Goal: Information Seeking & Learning: Learn about a topic

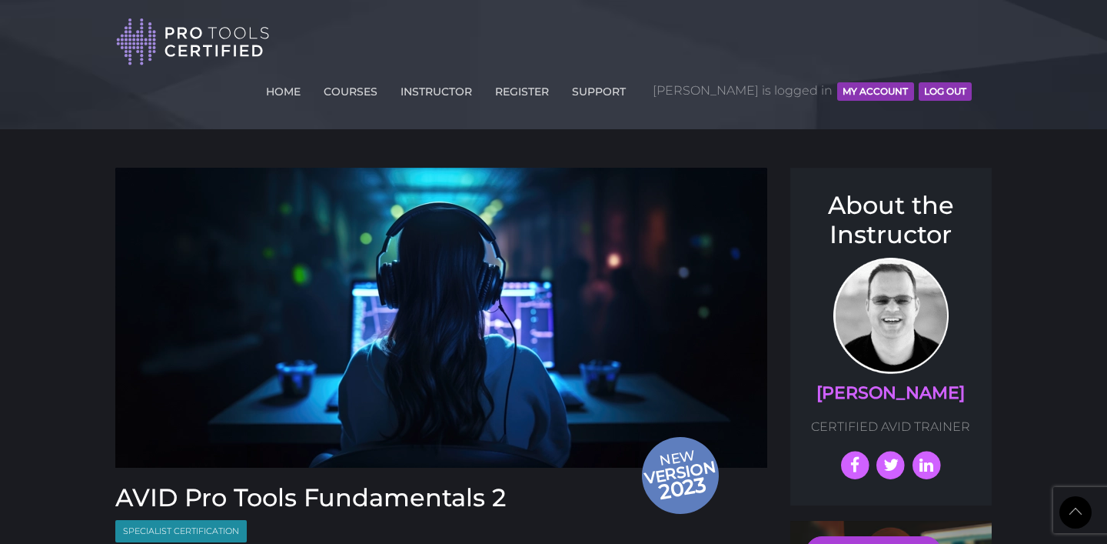
scroll to position [2123, 0]
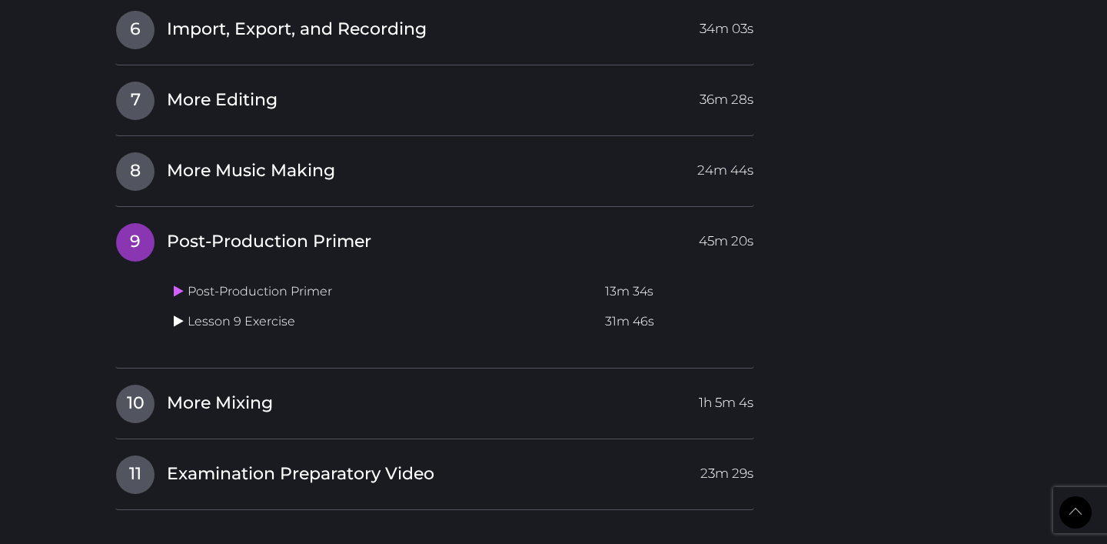
click at [178, 314] on icon at bounding box center [179, 320] width 10 height 12
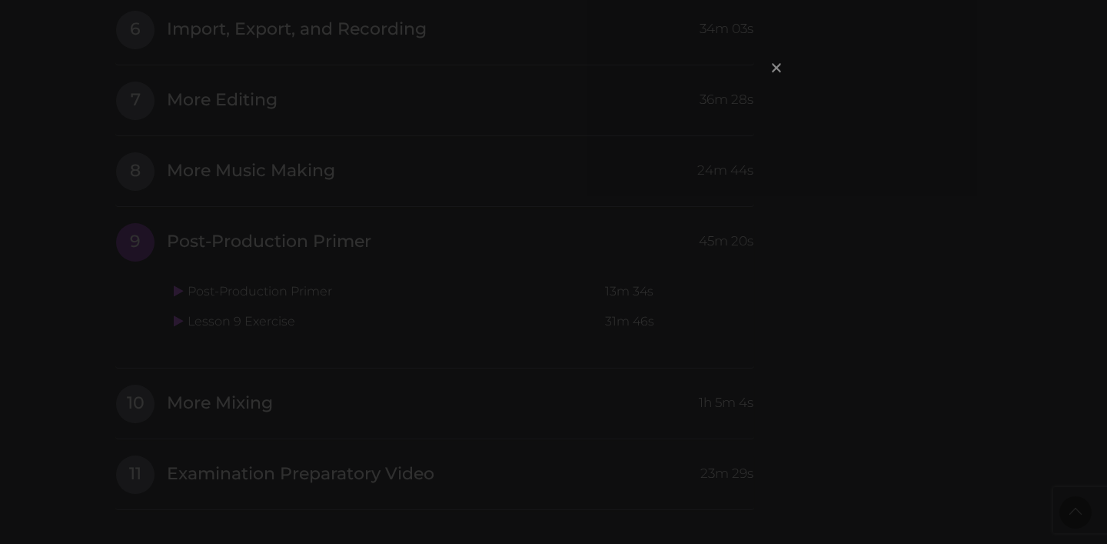
click at [777, 72] on span "×" at bounding box center [776, 67] width 15 height 33
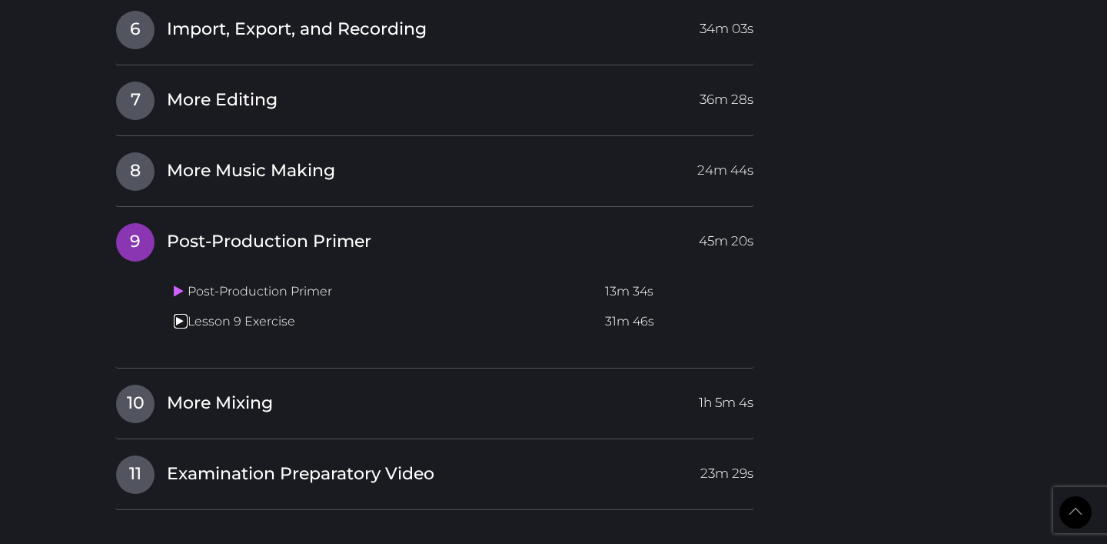
click at [183, 314] on link at bounding box center [181, 321] width 14 height 15
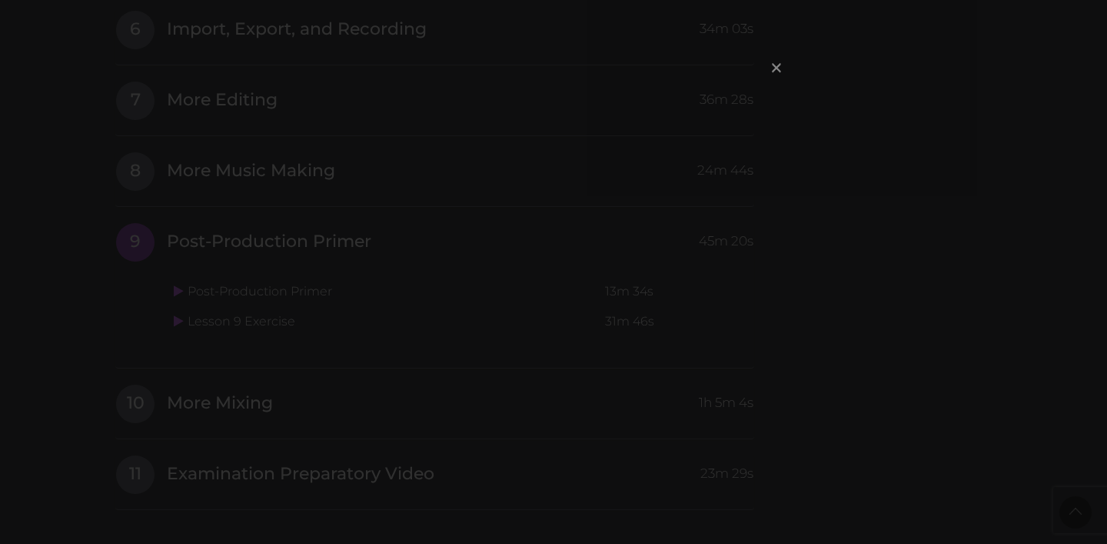
click at [770, 66] on span "×" at bounding box center [776, 67] width 15 height 33
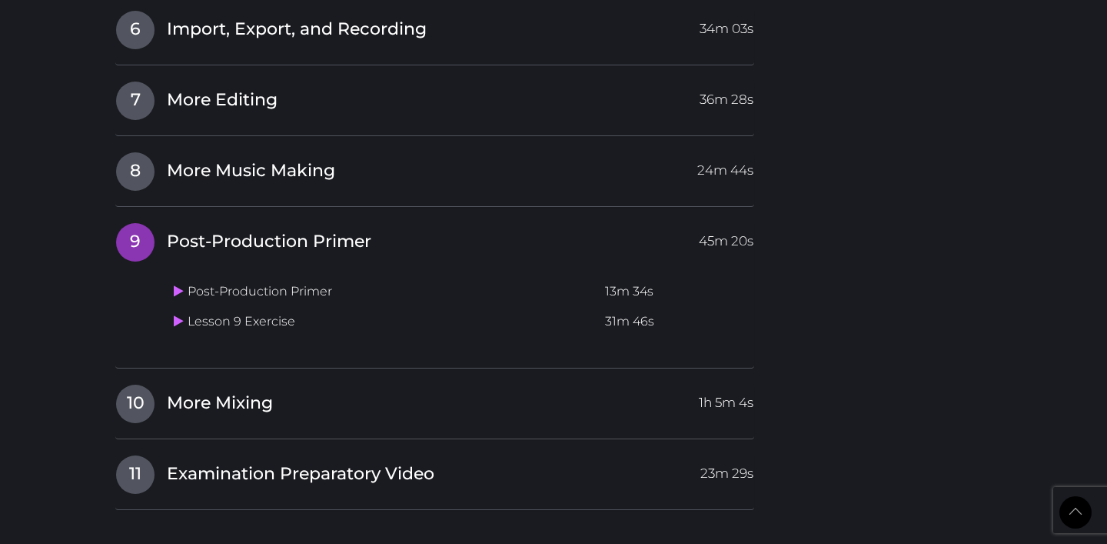
click at [145, 223] on span "9" at bounding box center [135, 242] width 38 height 38
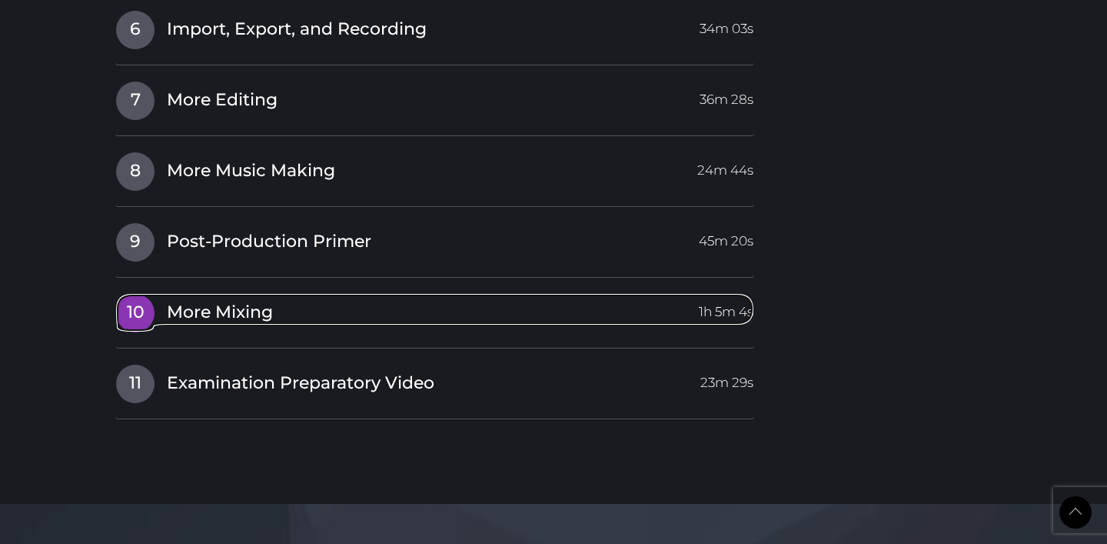
click at [128, 294] on span "10" at bounding box center [135, 313] width 38 height 38
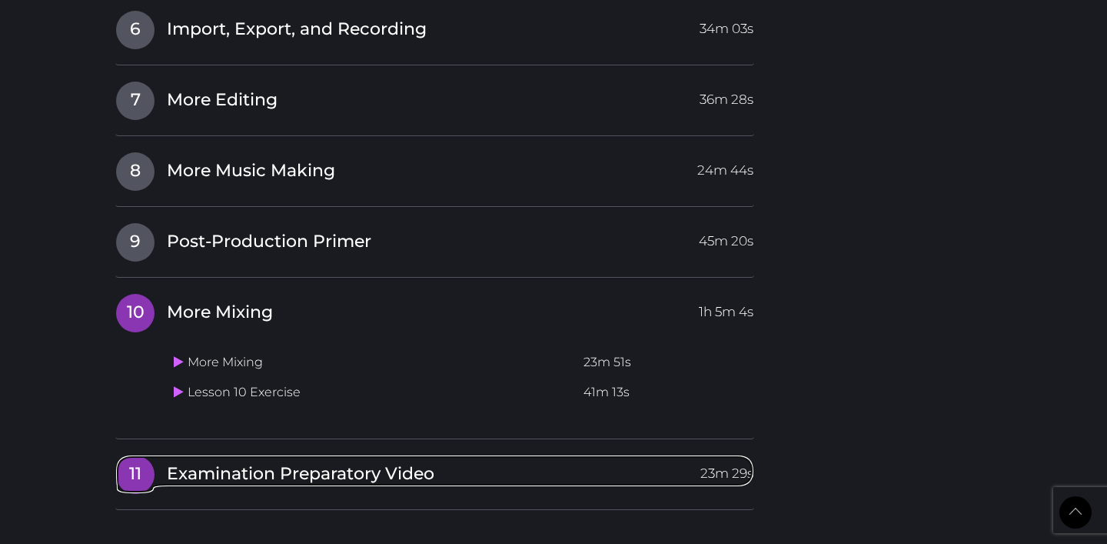
click at [191, 462] on span "Examination Preparatory Video" at bounding box center [301, 474] width 268 height 24
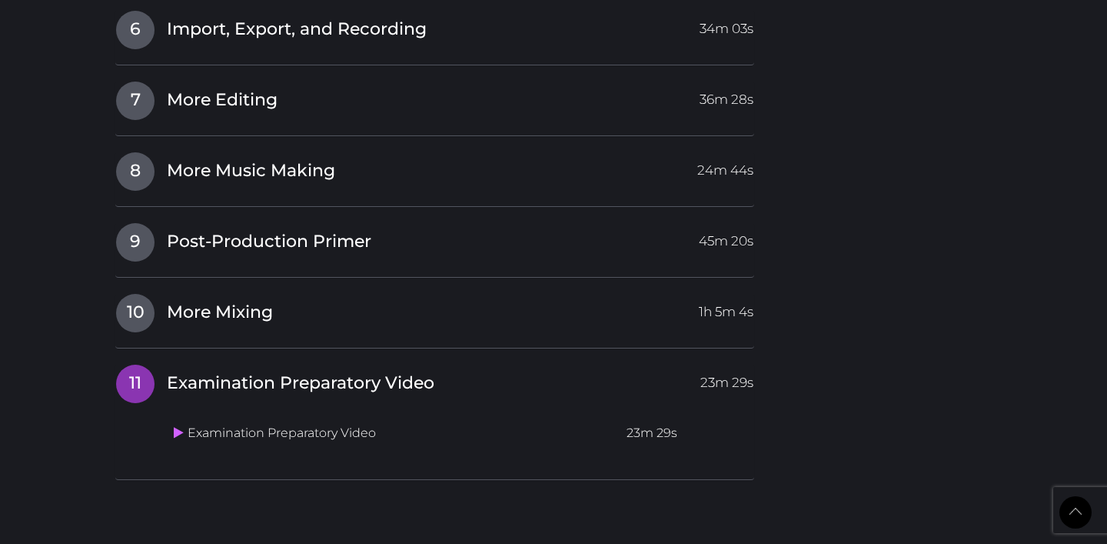
click at [526, 25] on div "I Introduction Video 31:17 Min 1 Making the Most of the Pro Tools System 43m 51…" at bounding box center [434, 33] width 639 height 894
